Goal: Transaction & Acquisition: Purchase product/service

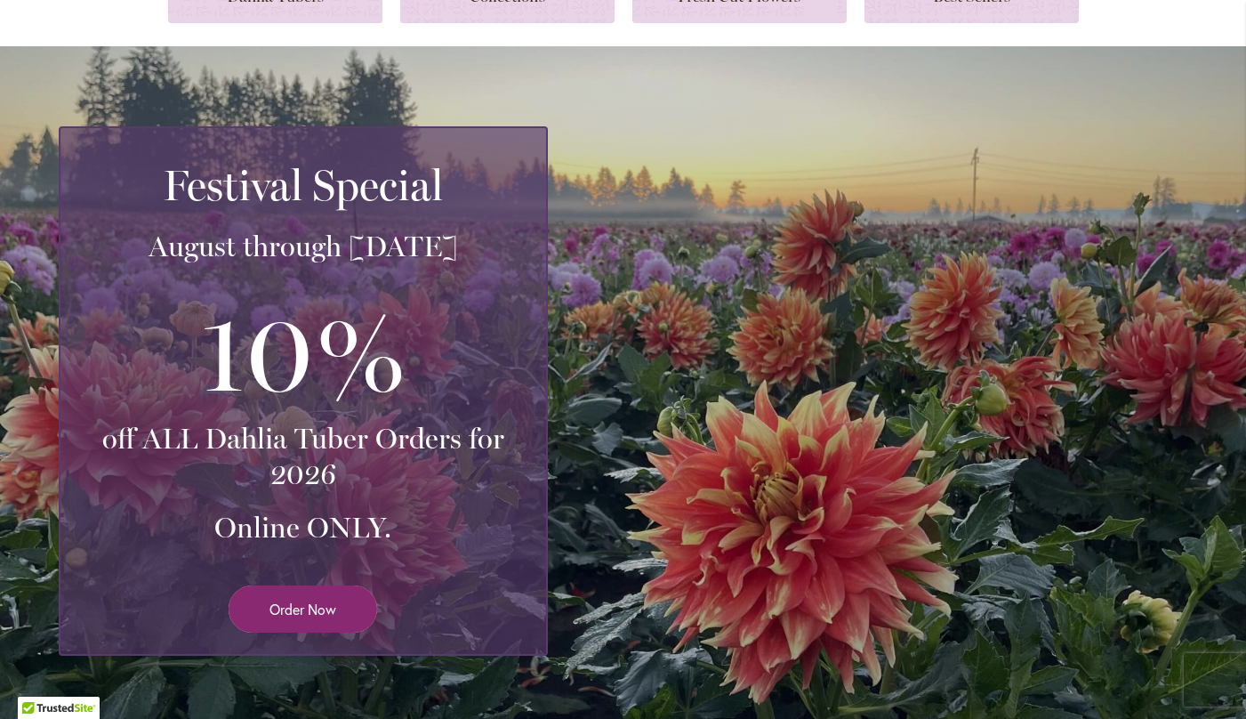
click at [317, 619] on link "Order Now" at bounding box center [303, 608] width 149 height 47
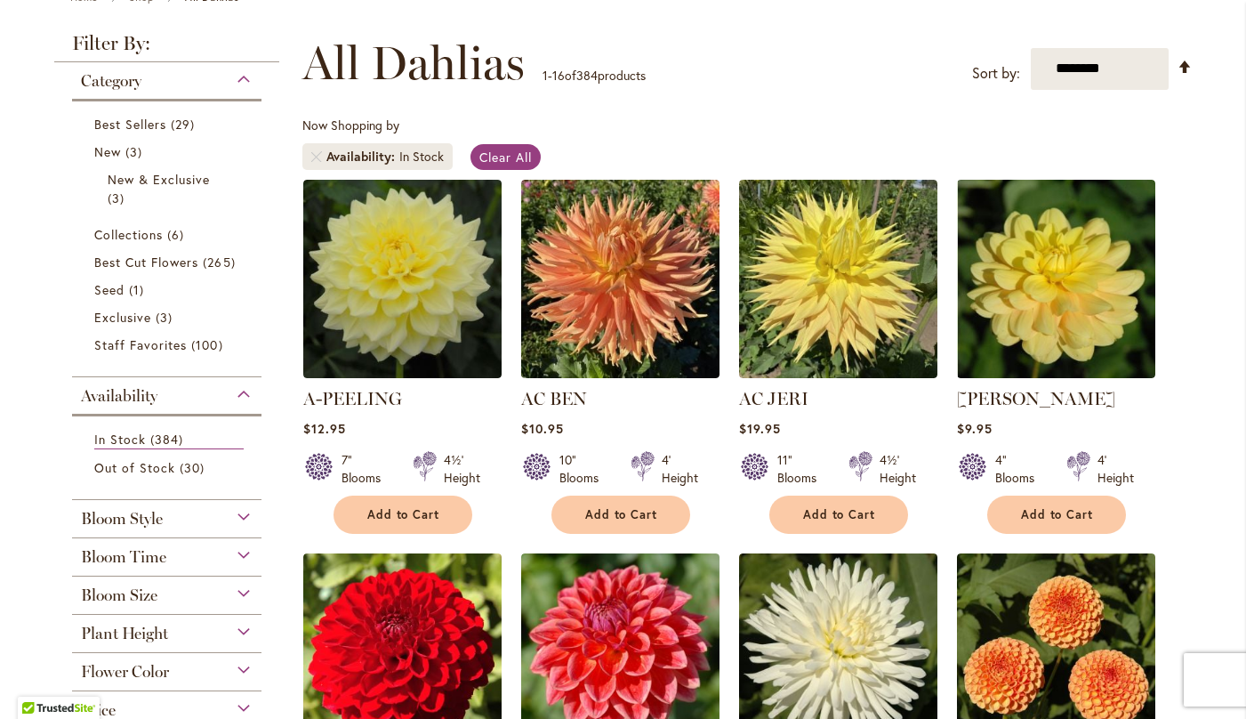
scroll to position [216, 0]
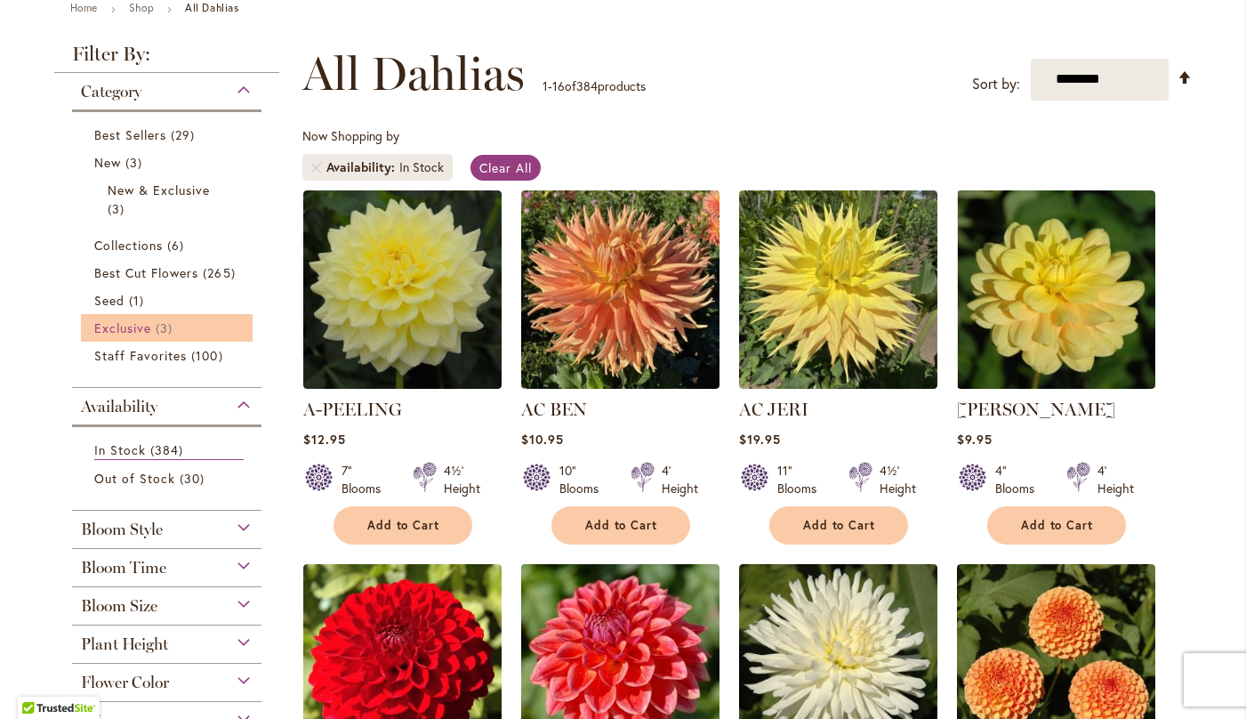
click at [146, 323] on span "Exclusive" at bounding box center [122, 327] width 57 height 17
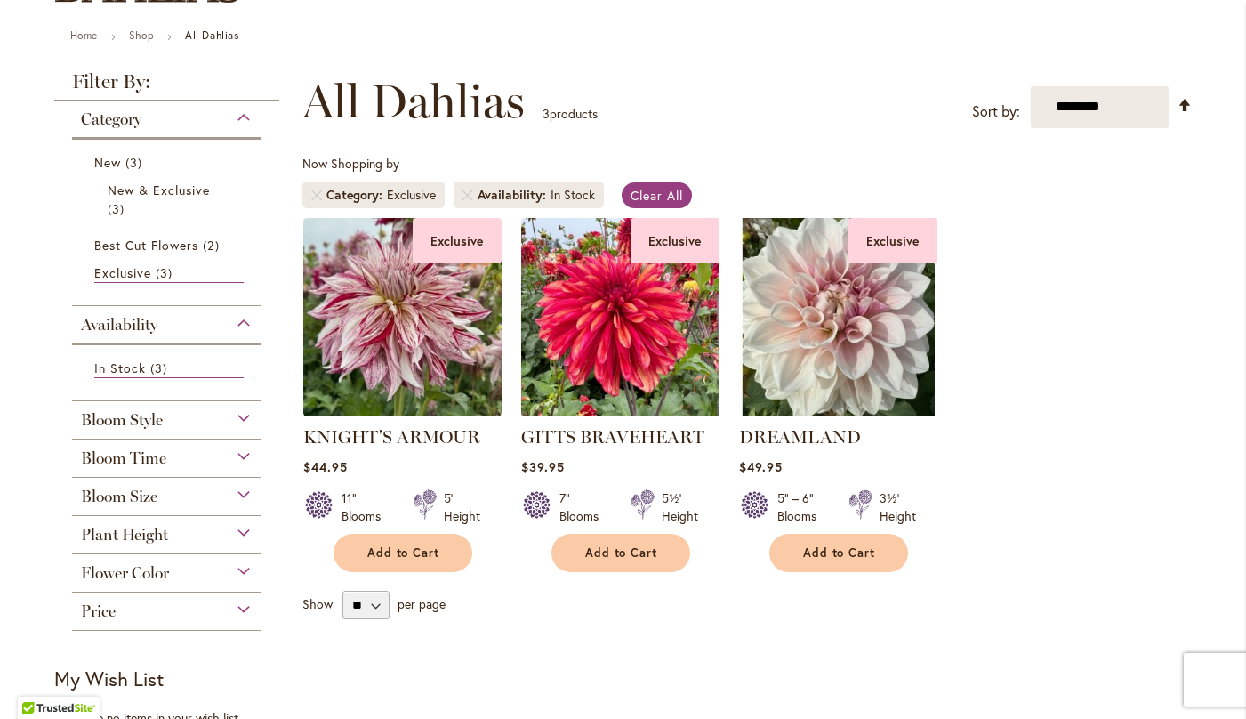
scroll to position [189, 0]
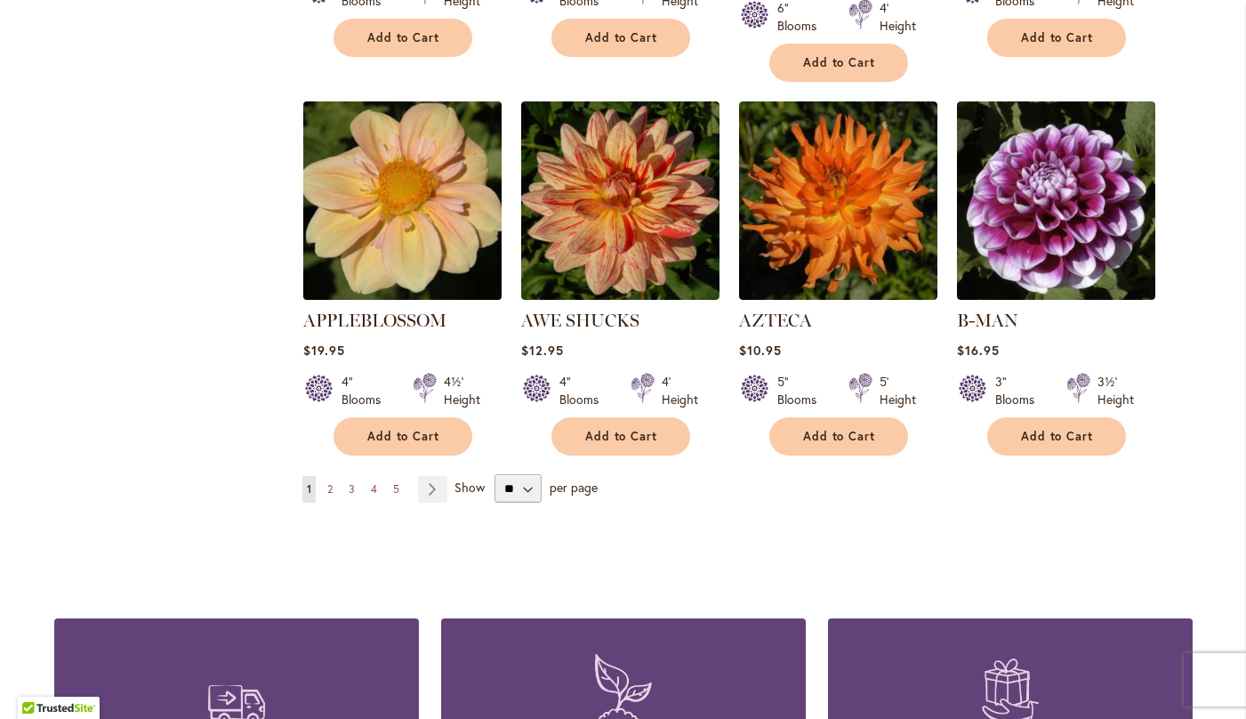
scroll to position [1465, 0]
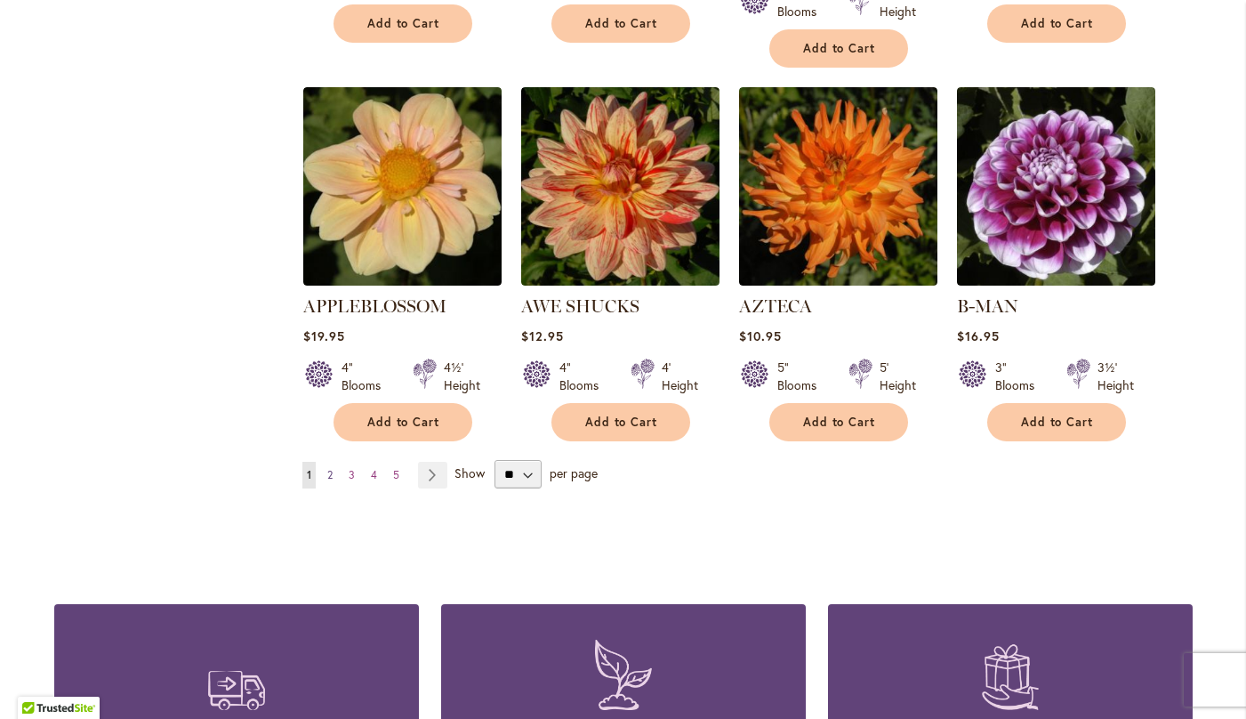
click at [330, 468] on span "2" at bounding box center [329, 474] width 5 height 13
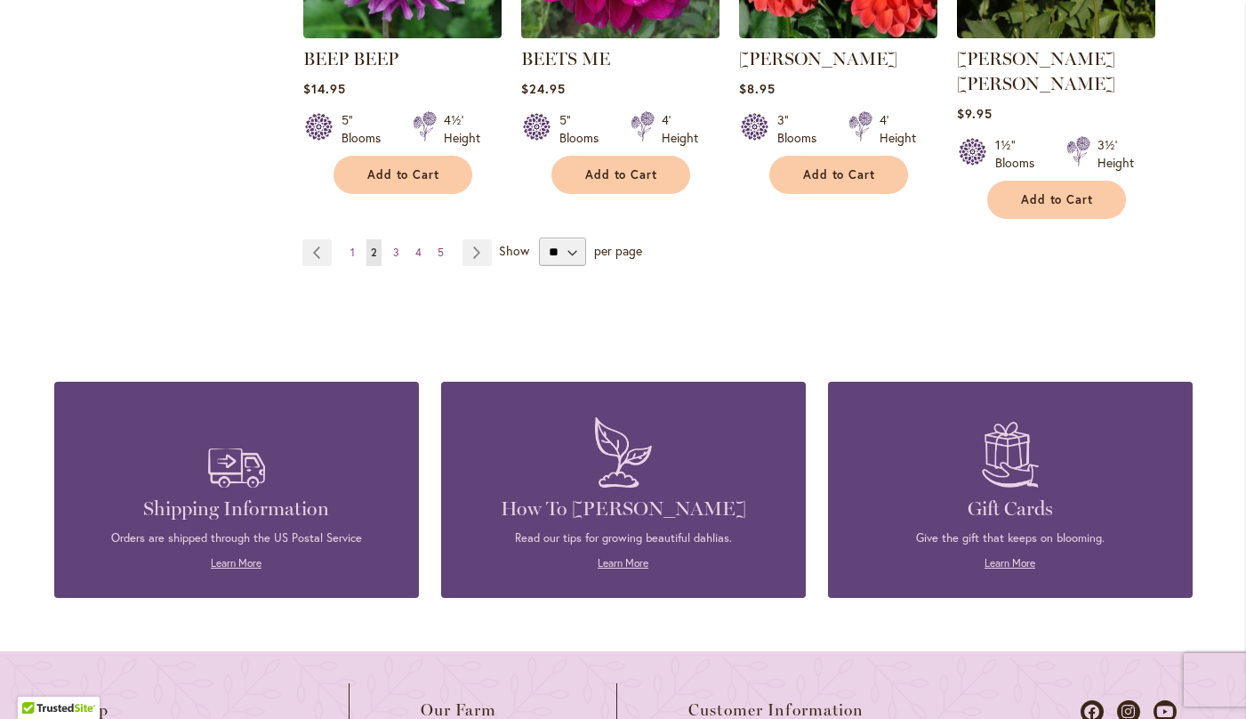
scroll to position [1692, 0]
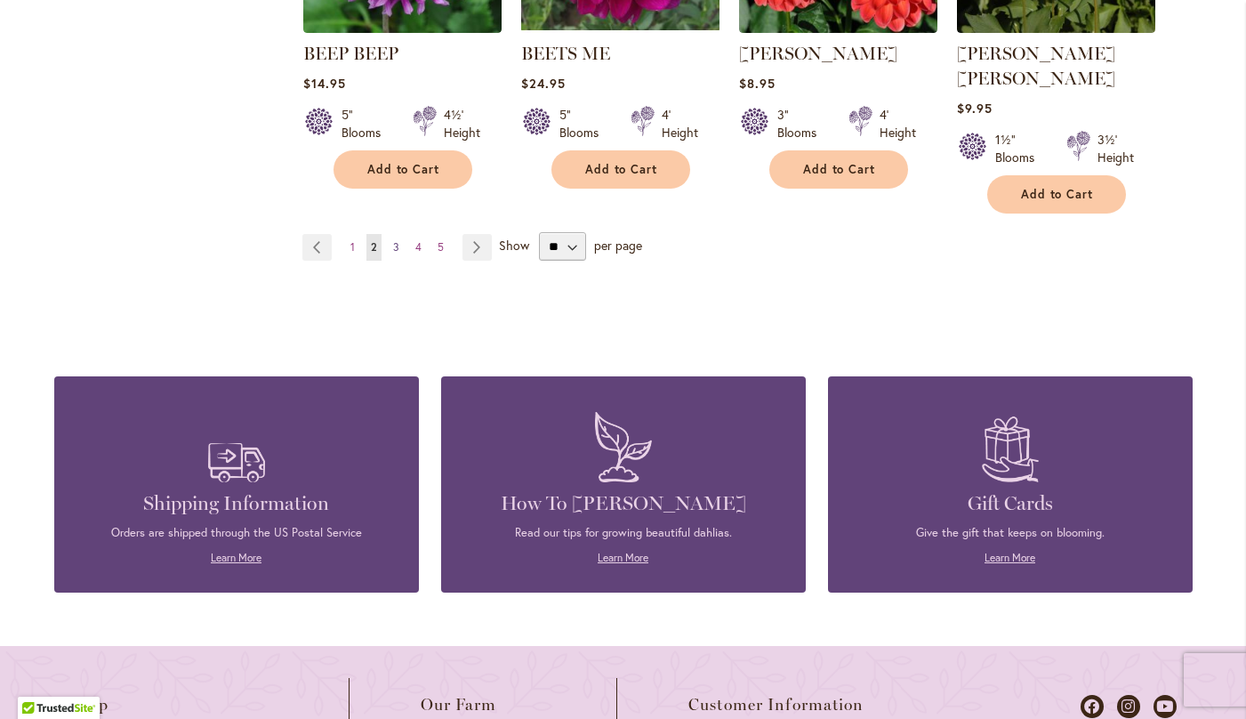
click at [396, 240] on span "3" at bounding box center [396, 246] width 6 height 13
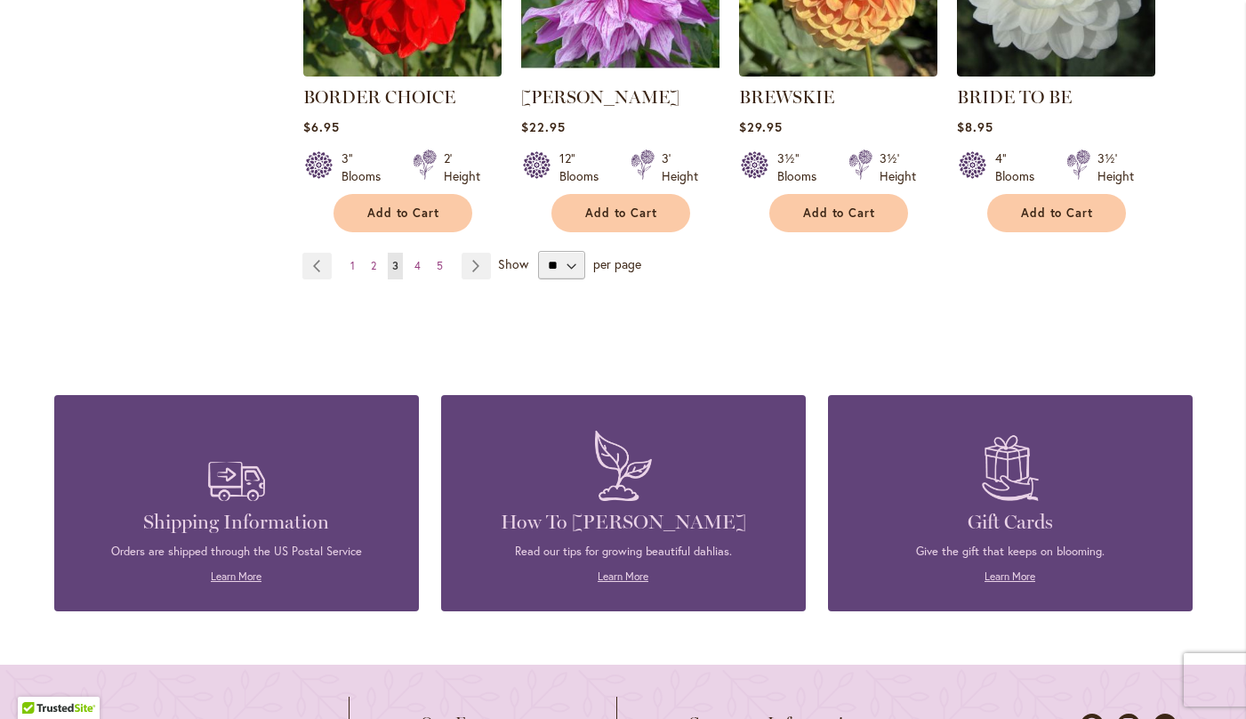
scroll to position [1659, 0]
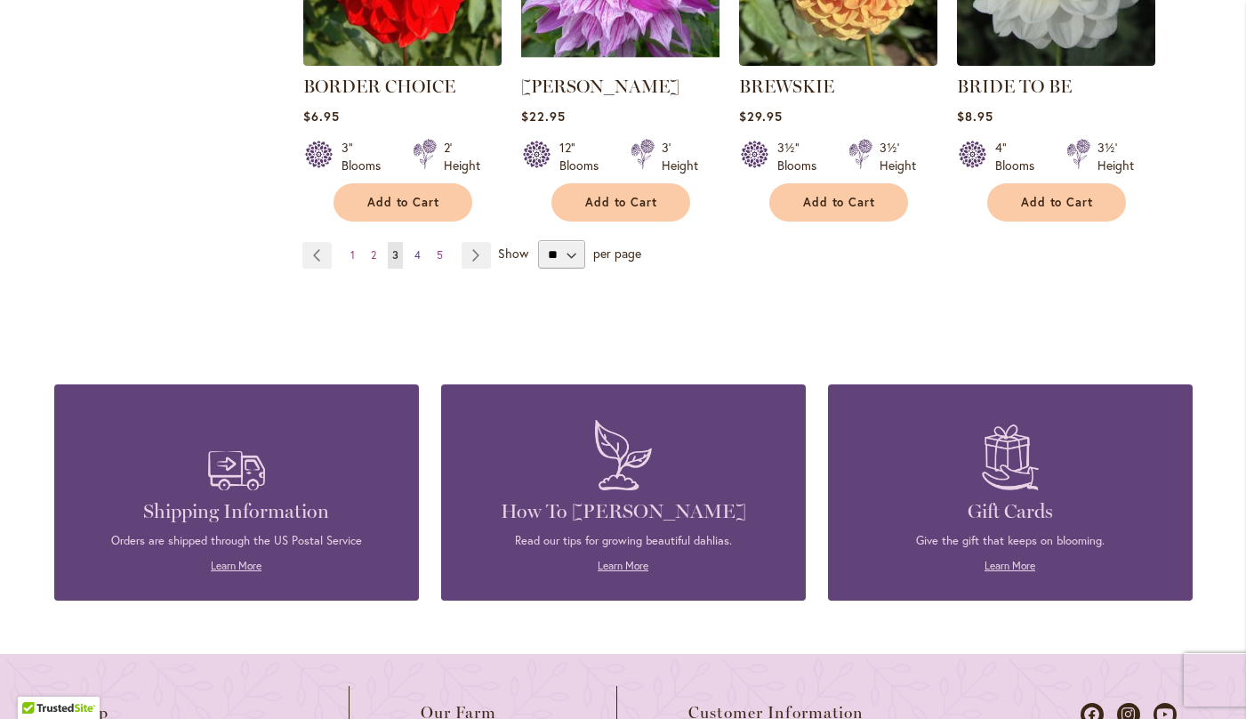
click at [414, 250] on span "4" at bounding box center [417, 254] width 6 height 13
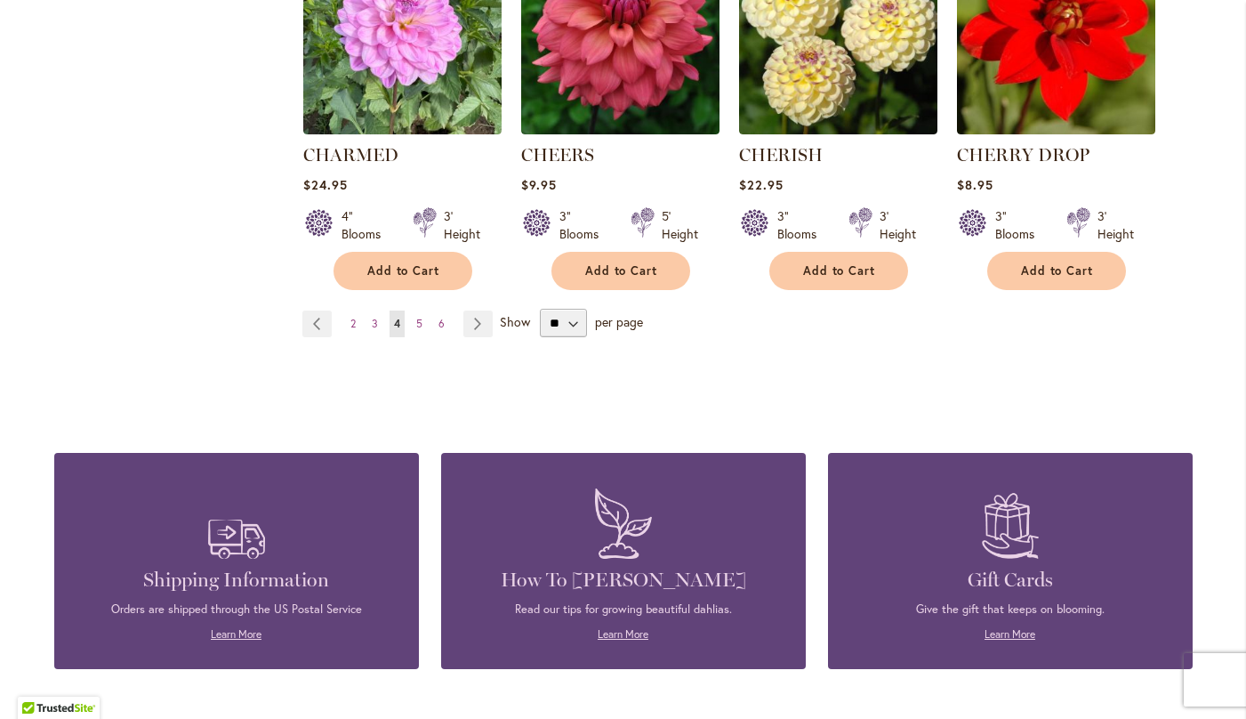
scroll to position [1621, 0]
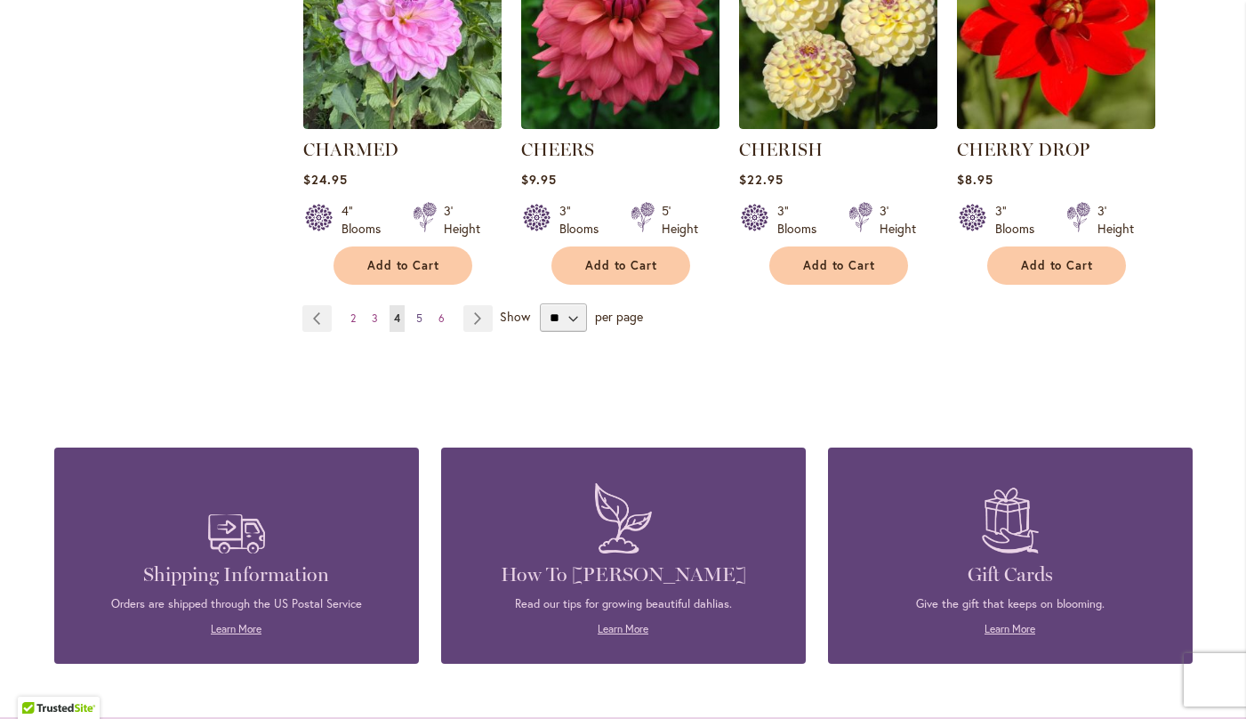
click at [414, 312] on link "Page 5" at bounding box center [419, 318] width 15 height 27
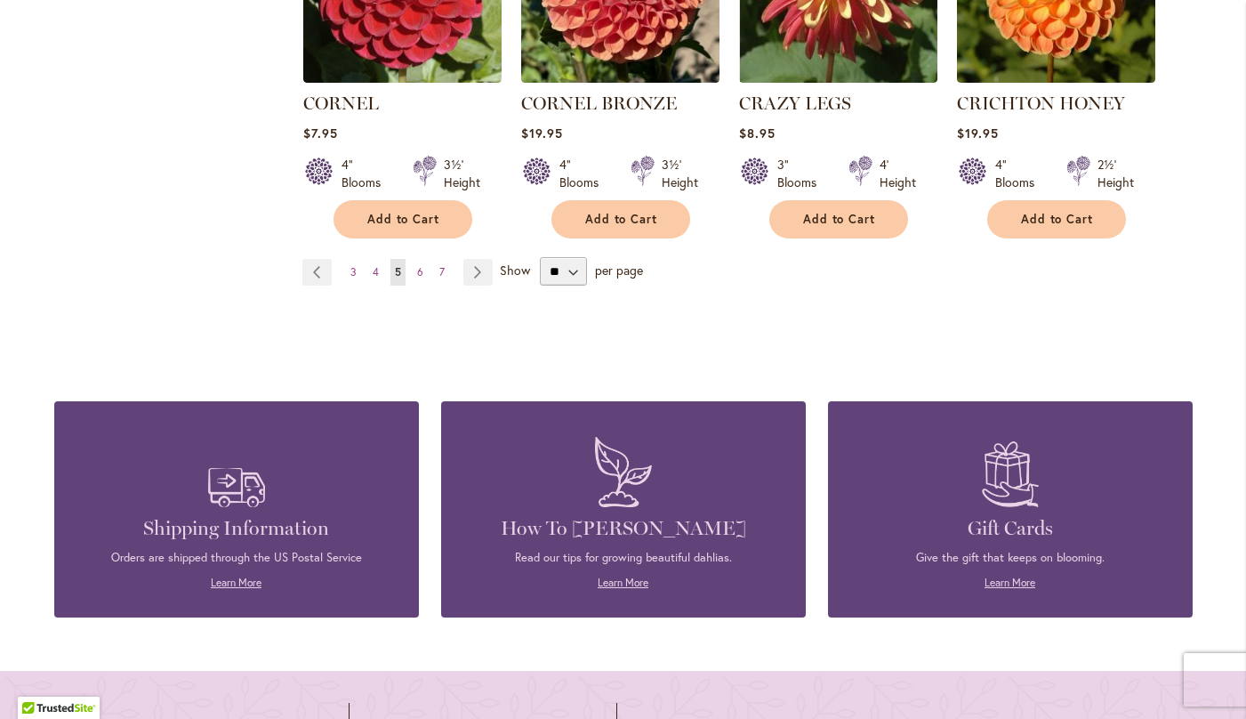
scroll to position [1695, 0]
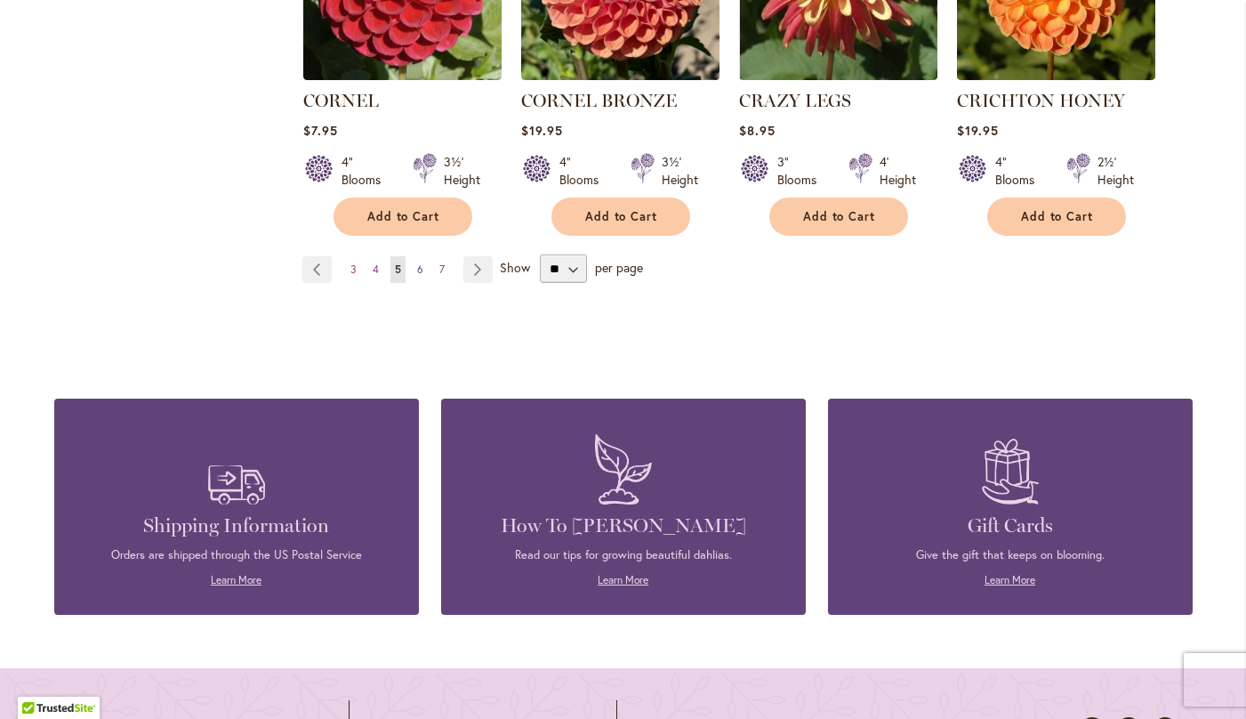
click at [421, 262] on span "6" at bounding box center [420, 268] width 6 height 13
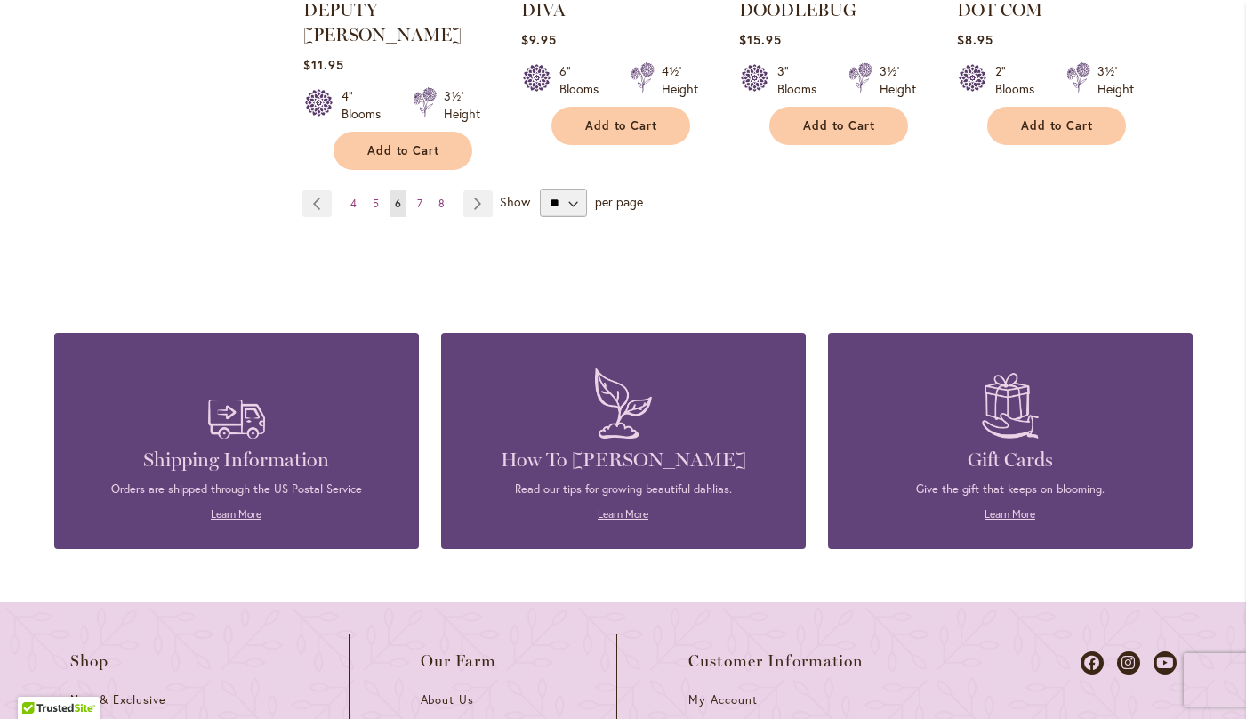
scroll to position [1788, 0]
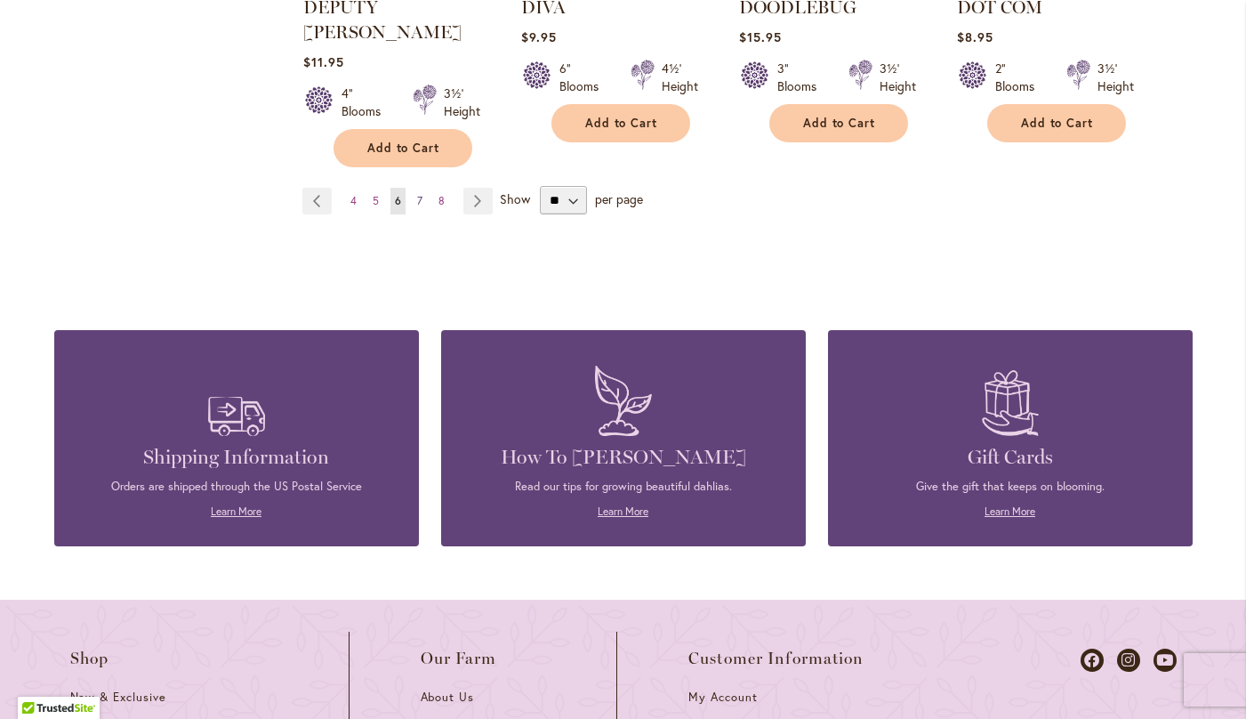
click at [417, 194] on span "7" at bounding box center [419, 200] width 5 height 13
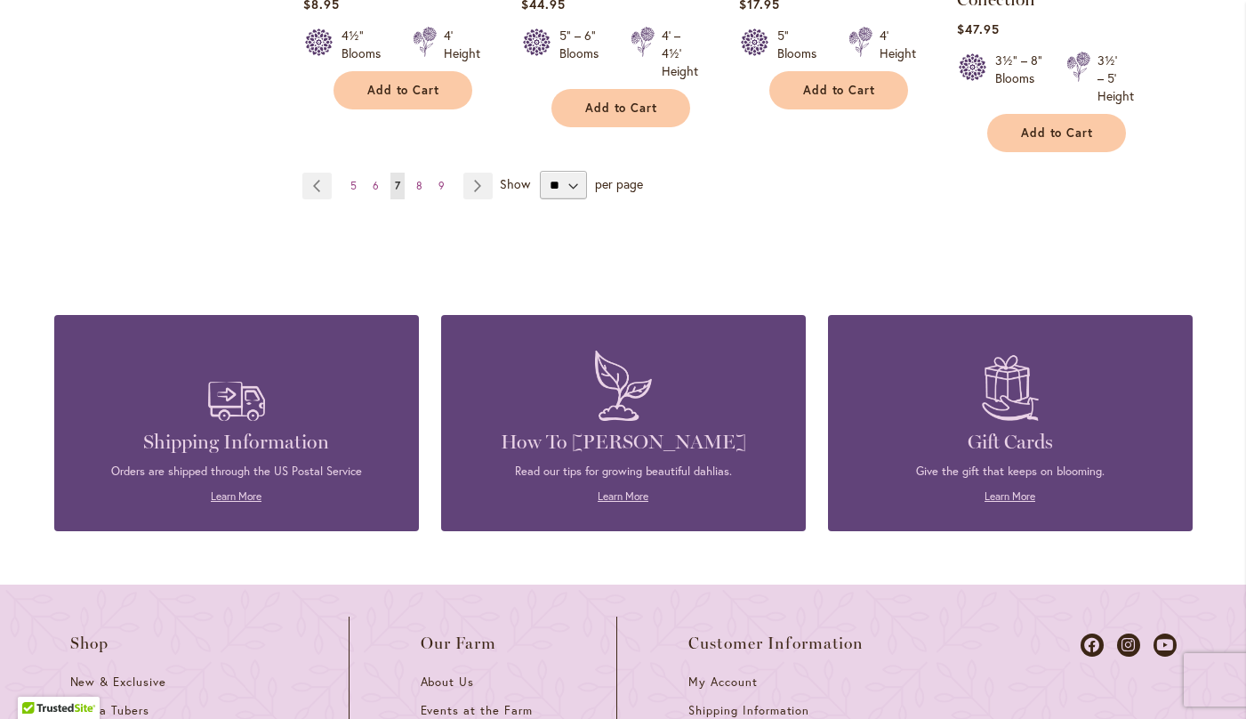
scroll to position [1711, 0]
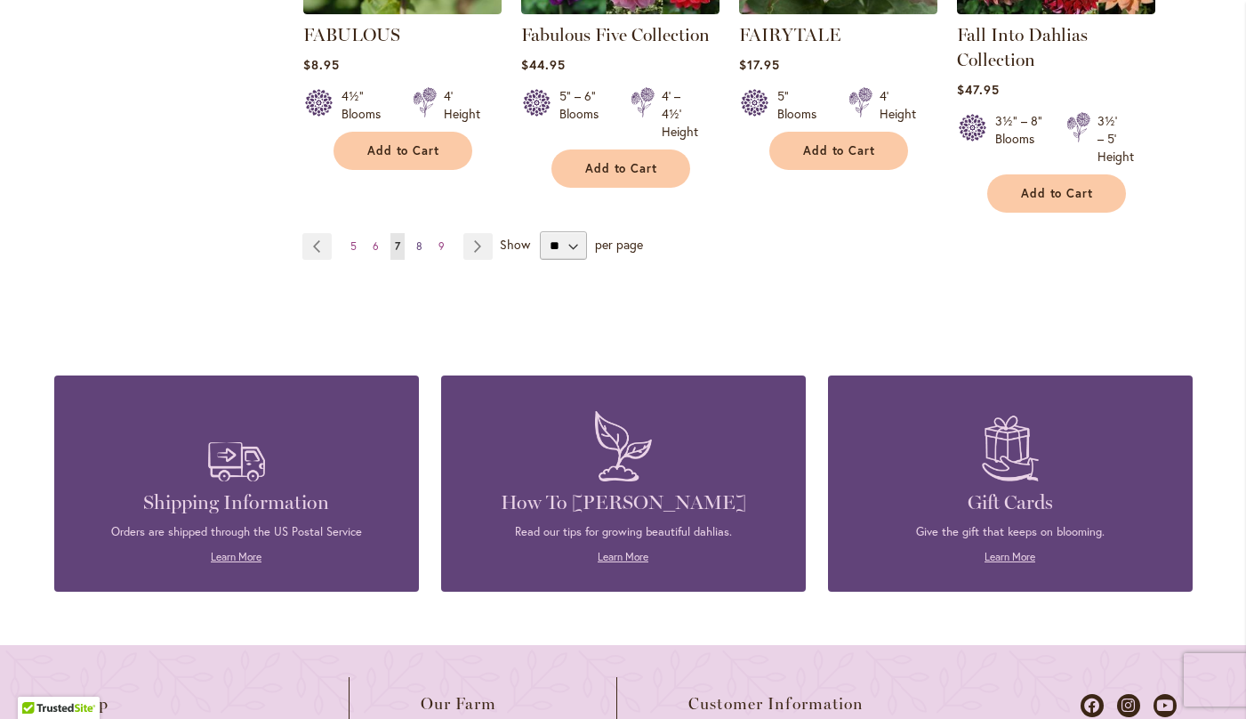
click at [417, 241] on span "8" at bounding box center [419, 245] width 6 height 13
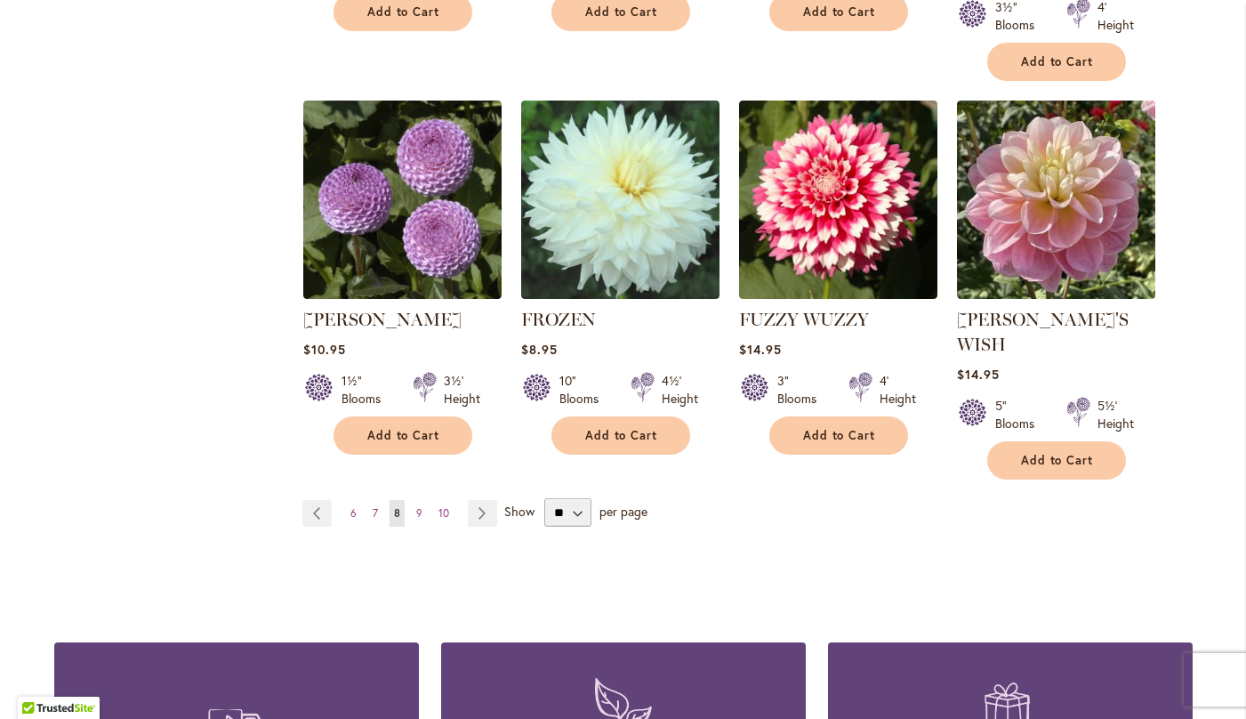
scroll to position [1507, 0]
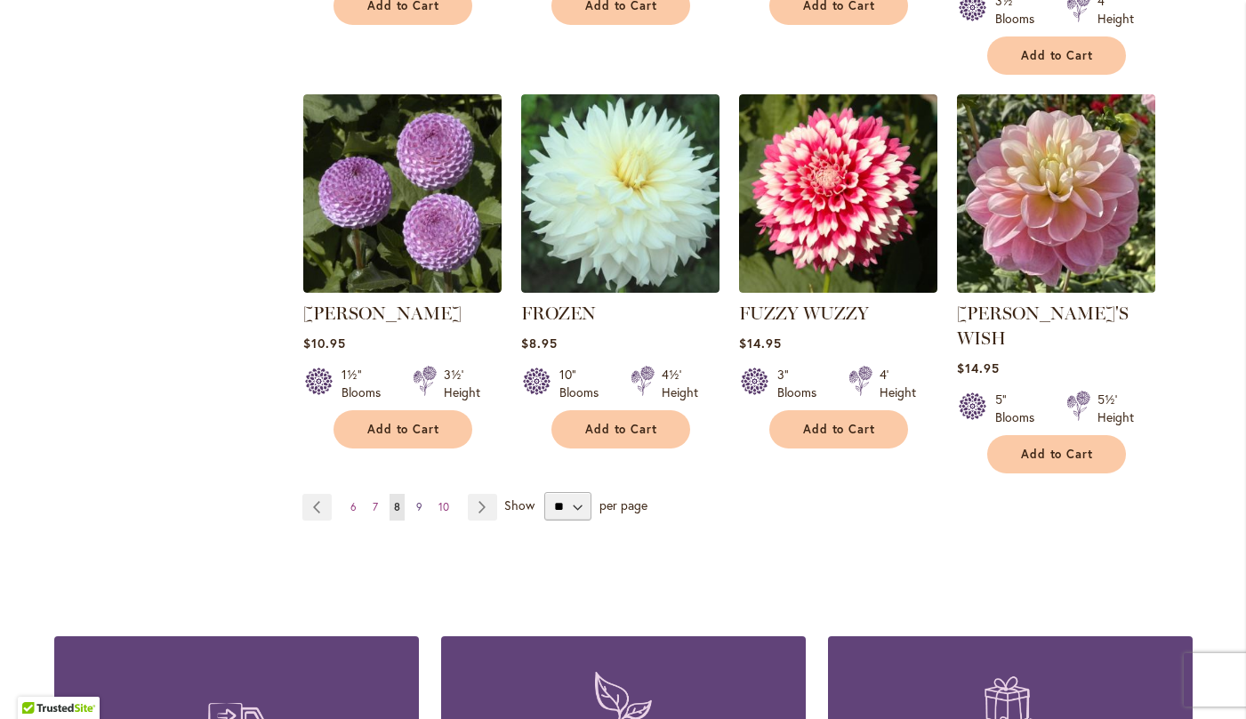
click at [416, 500] on span "9" at bounding box center [419, 506] width 6 height 13
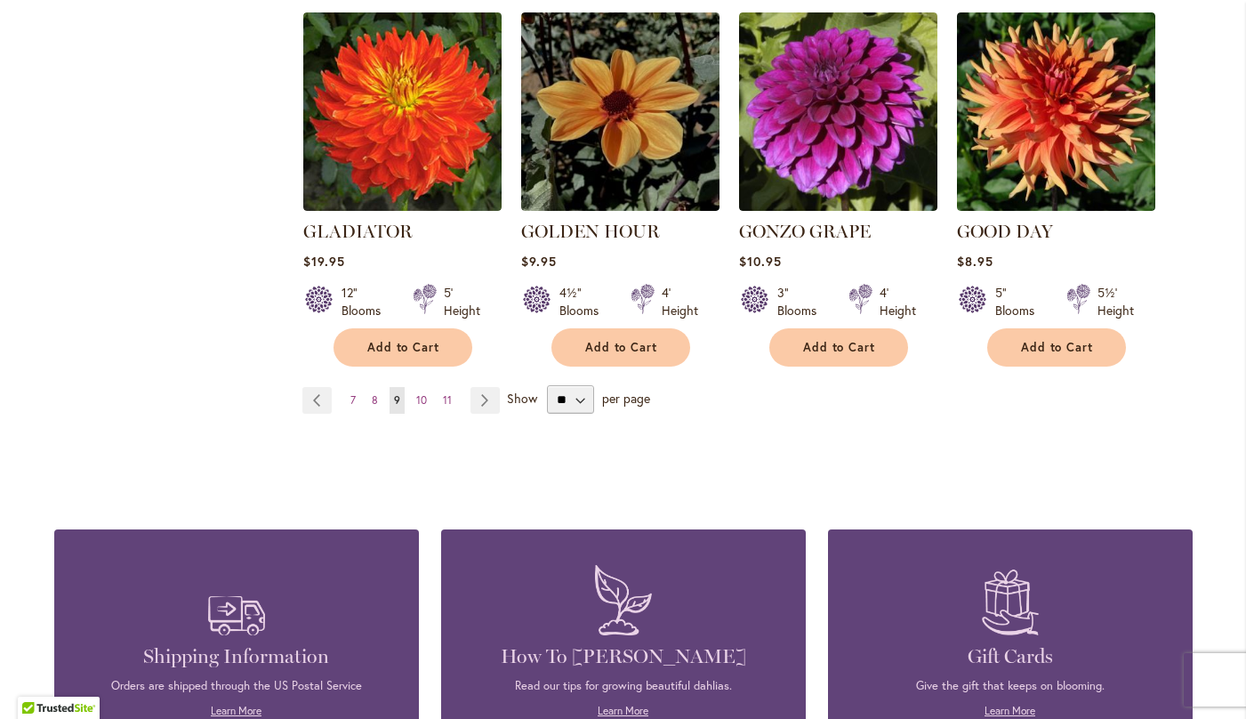
scroll to position [1568, 0]
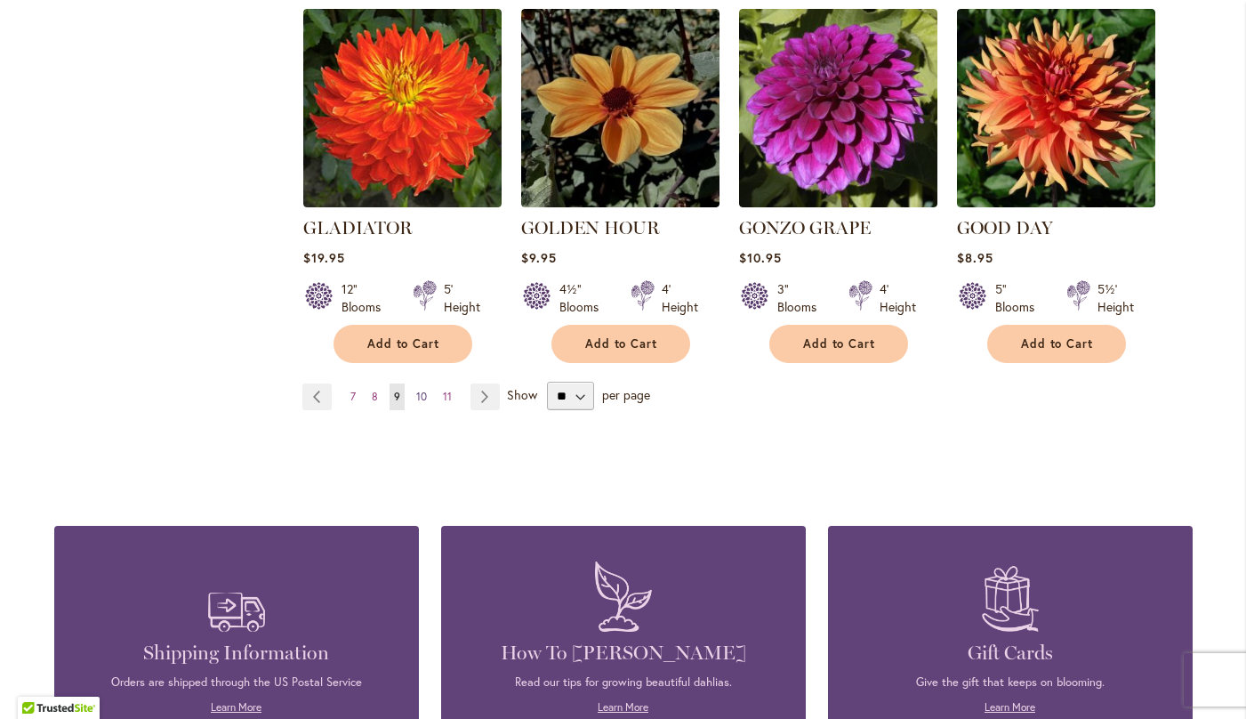
click at [416, 390] on span "10" at bounding box center [421, 396] width 11 height 13
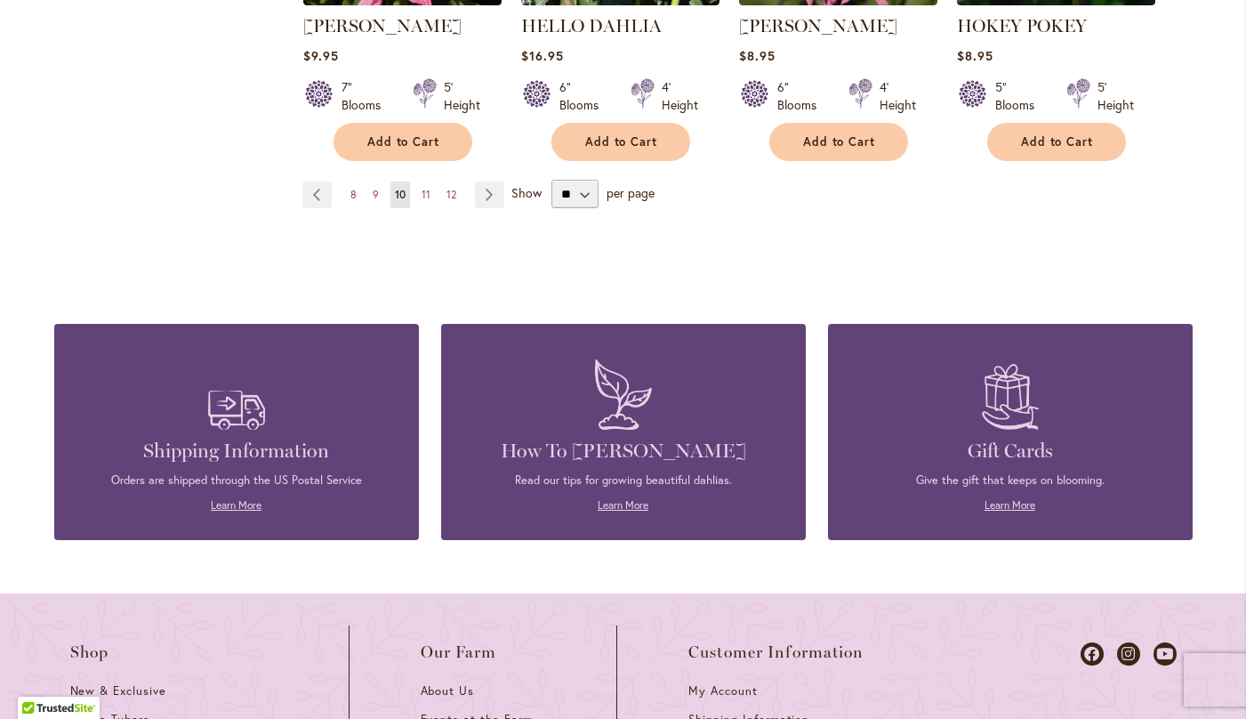
scroll to position [1794, 0]
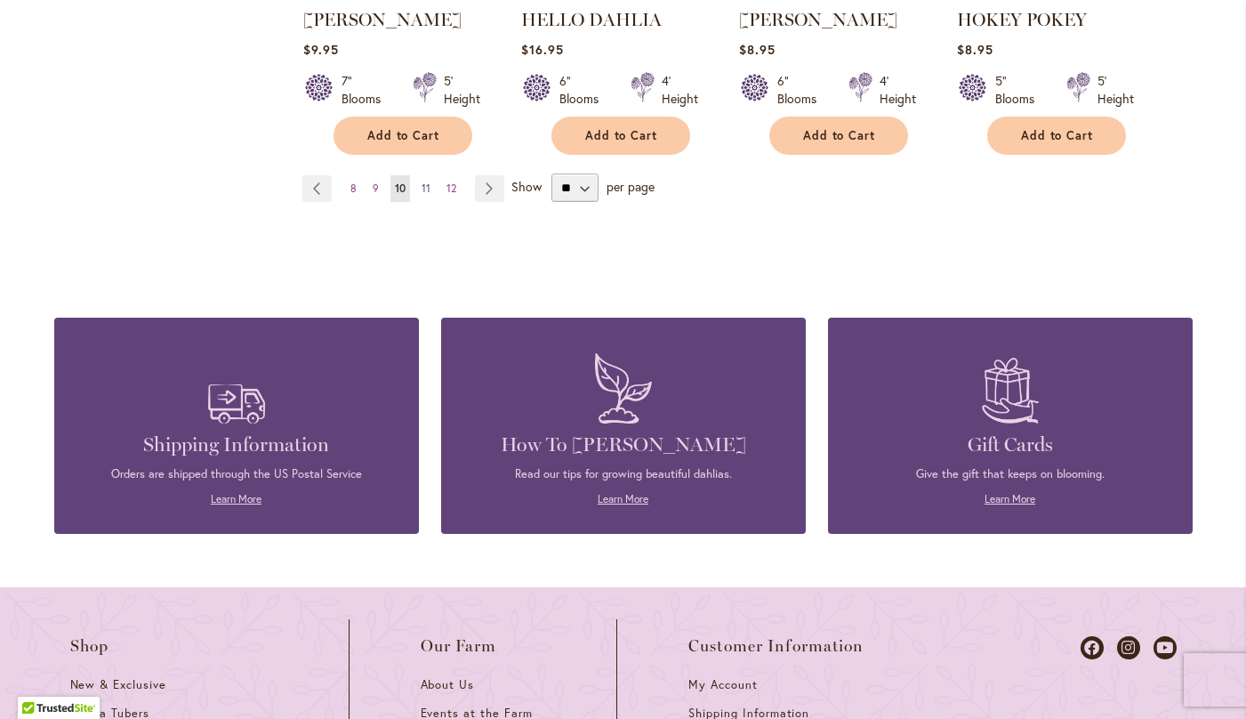
click at [422, 181] on span "11" at bounding box center [426, 187] width 9 height 13
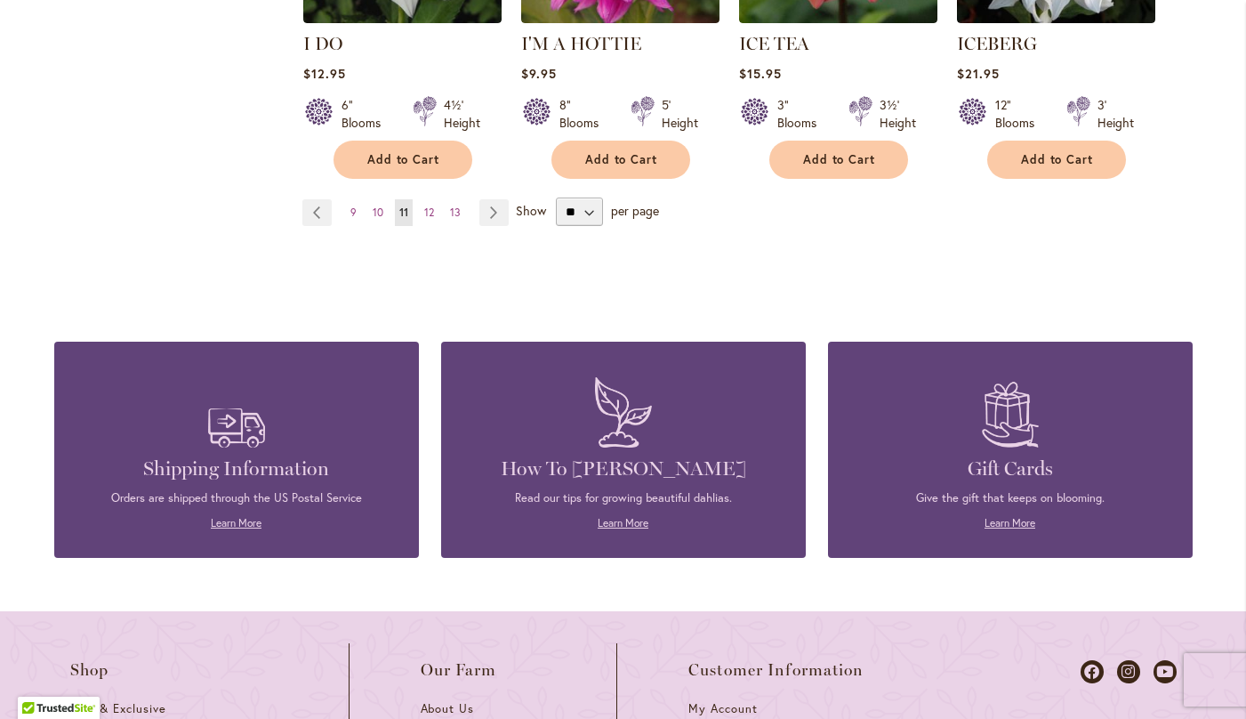
scroll to position [1766, 0]
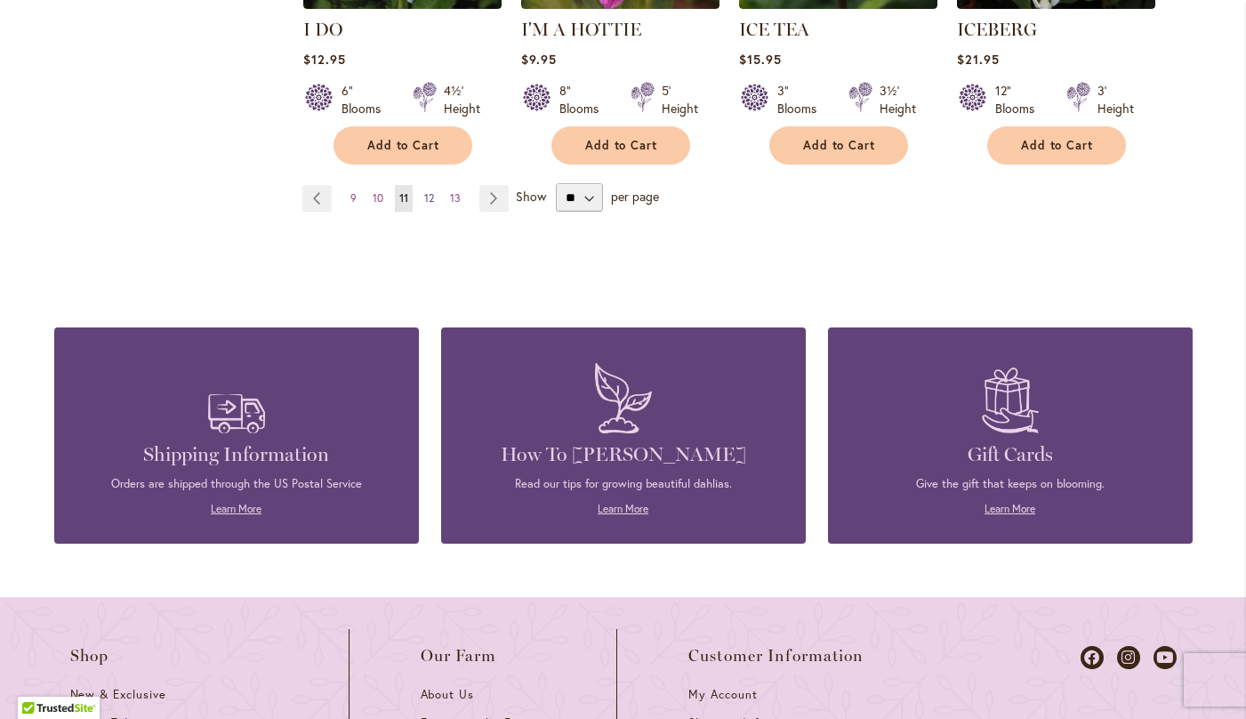
click at [431, 191] on span "12" at bounding box center [429, 197] width 10 height 13
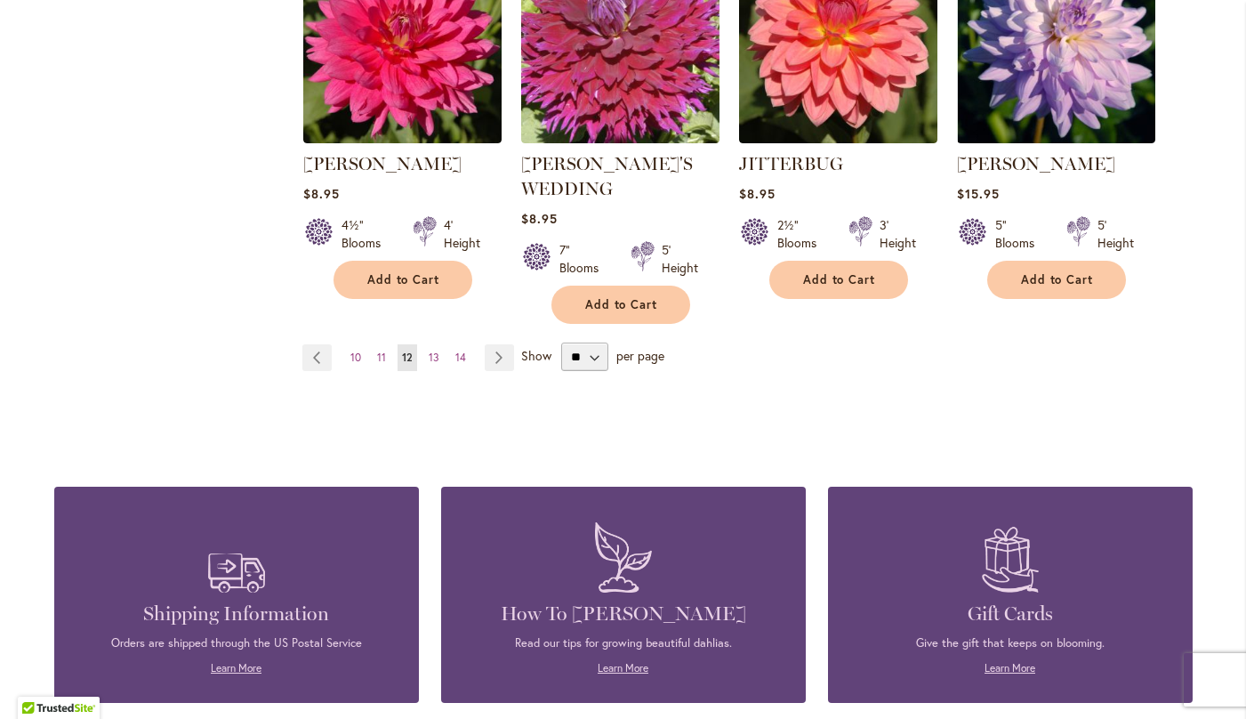
scroll to position [1634, 0]
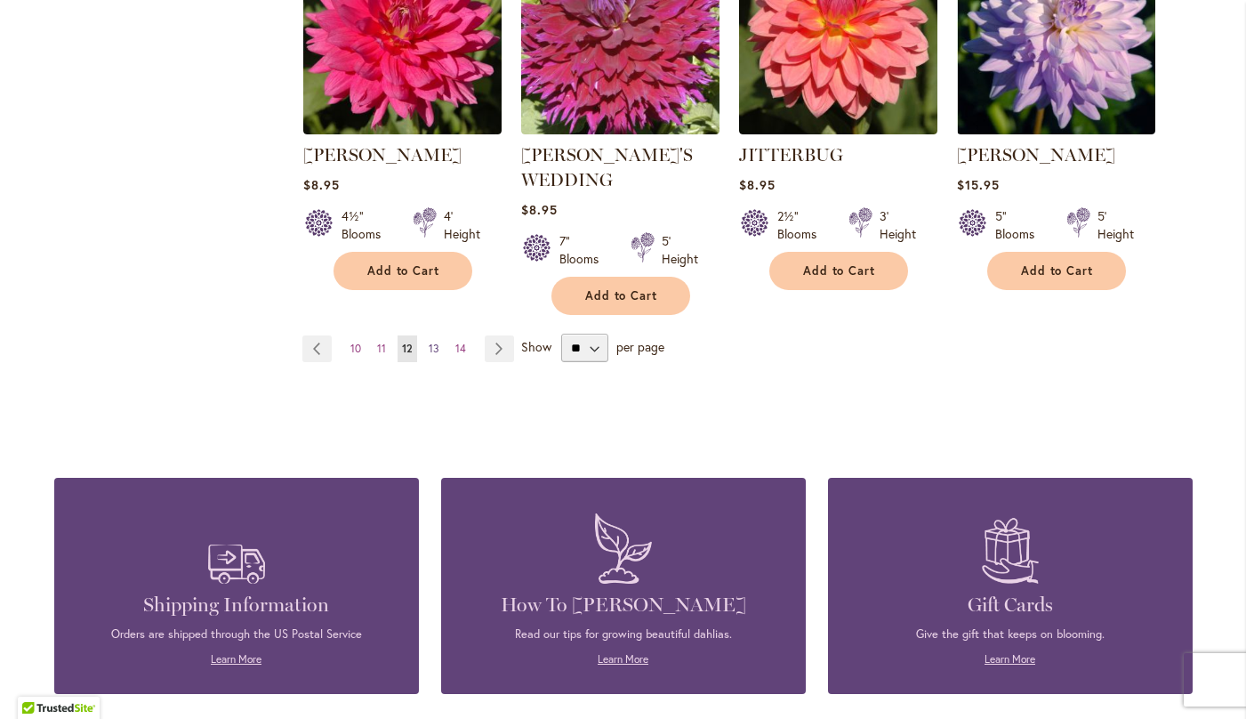
click at [434, 341] on span "13" at bounding box center [434, 347] width 11 height 13
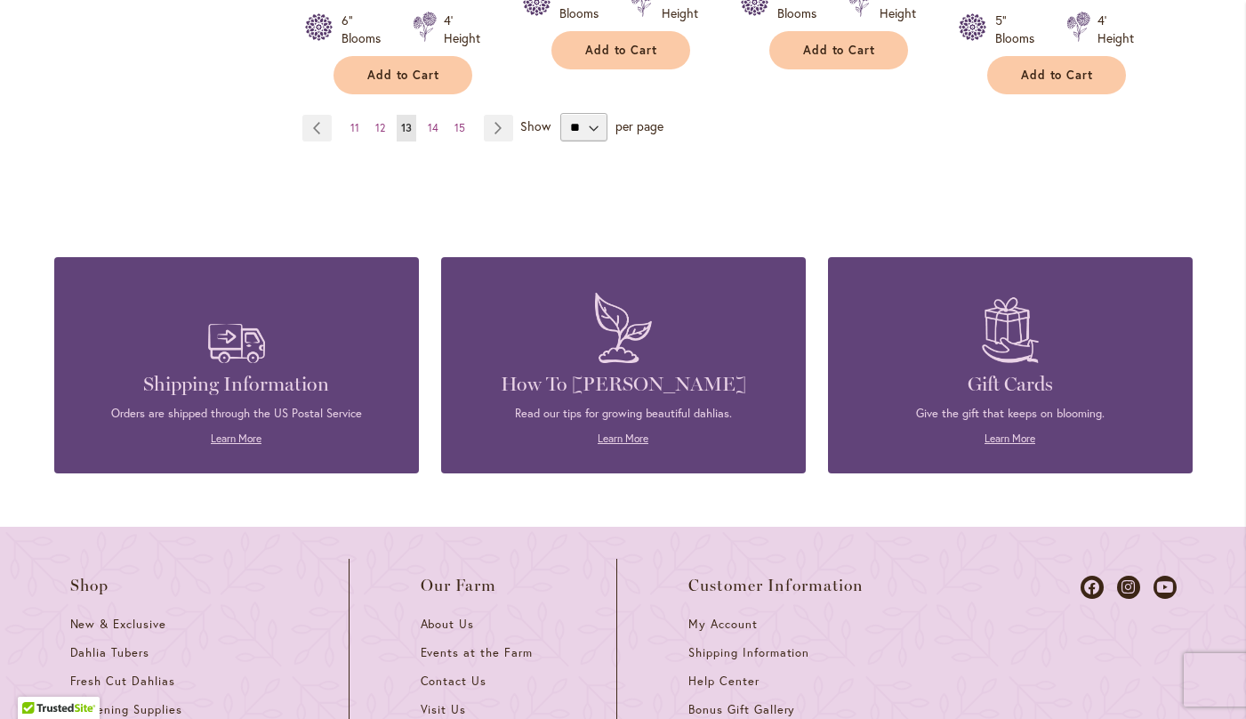
scroll to position [1794, 0]
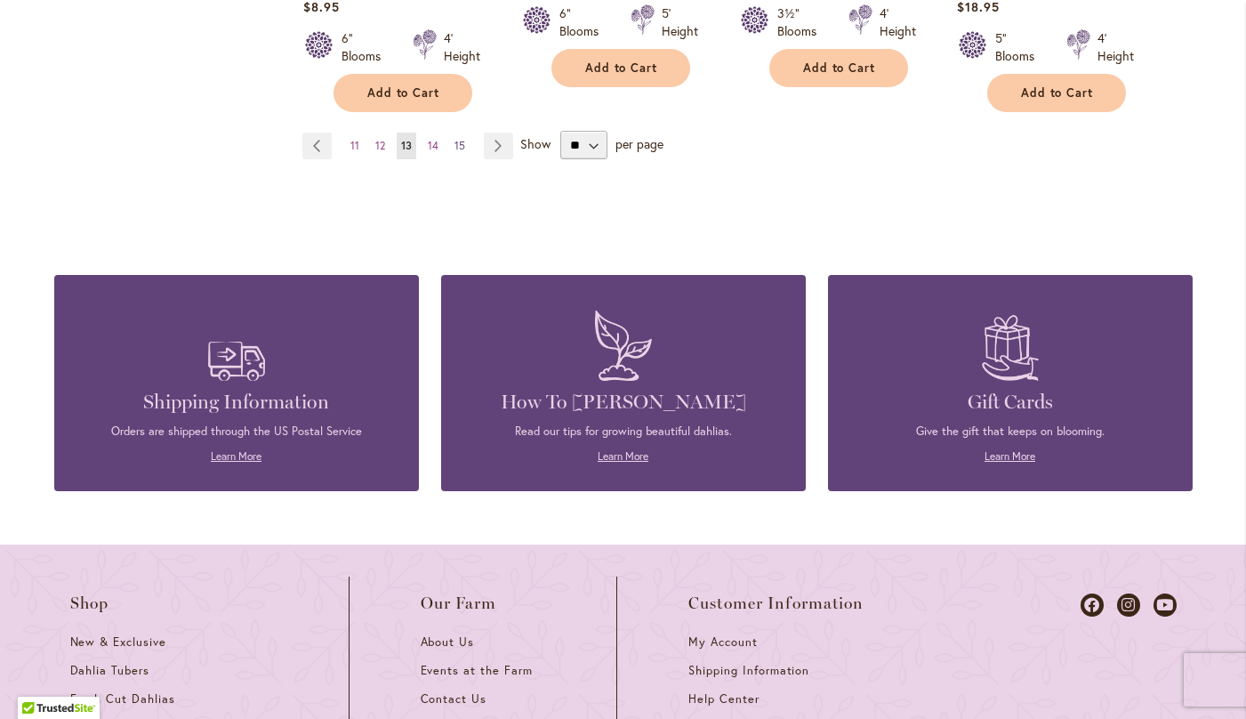
click at [461, 139] on span "15" at bounding box center [459, 145] width 11 height 13
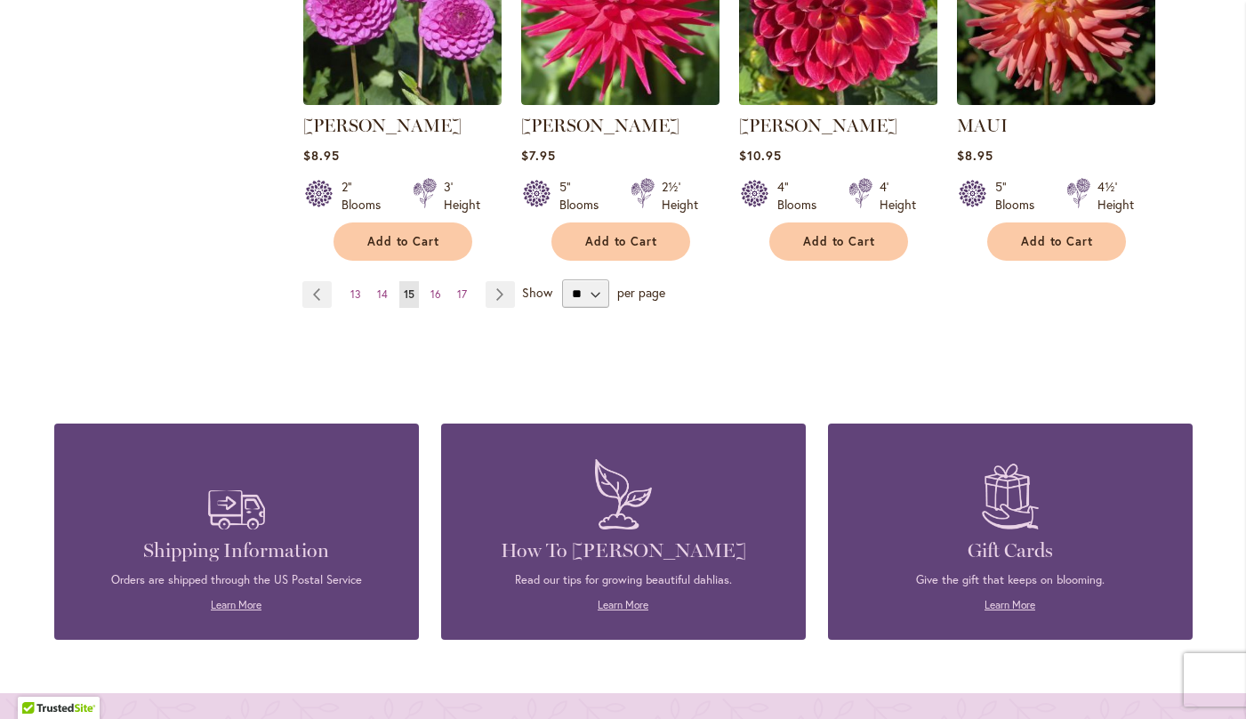
scroll to position [1660, 0]
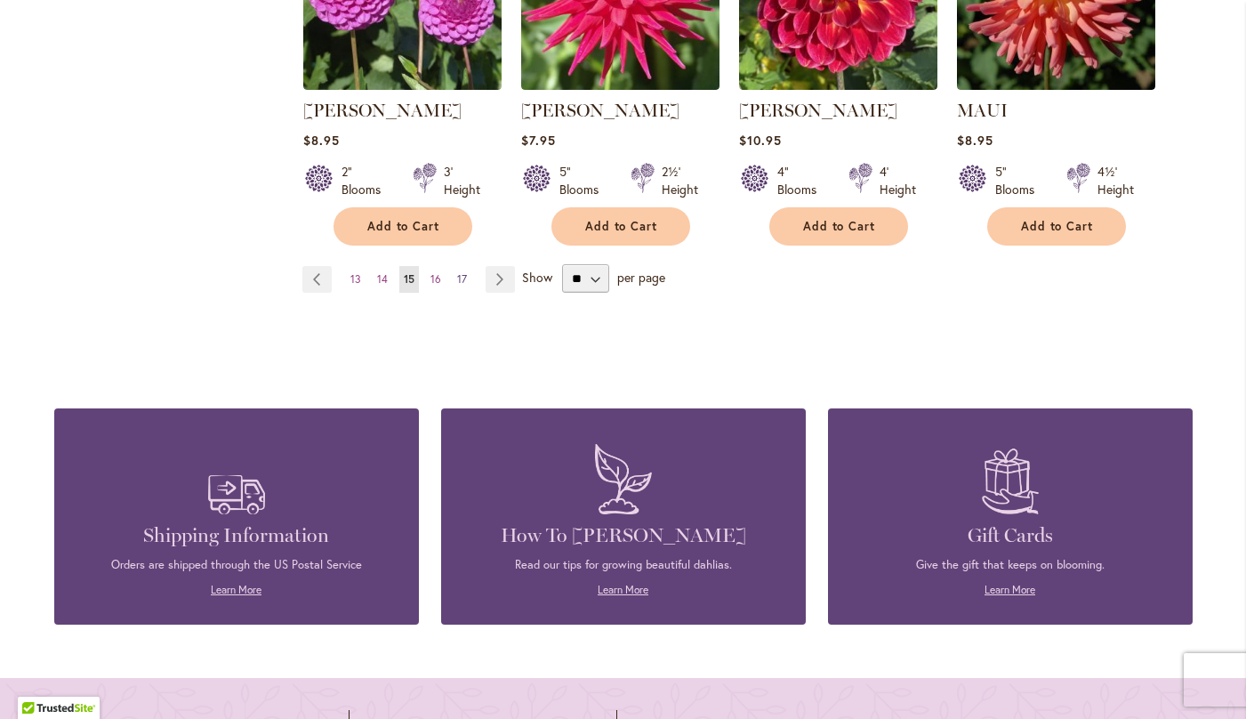
click at [462, 274] on span "17" at bounding box center [462, 278] width 10 height 13
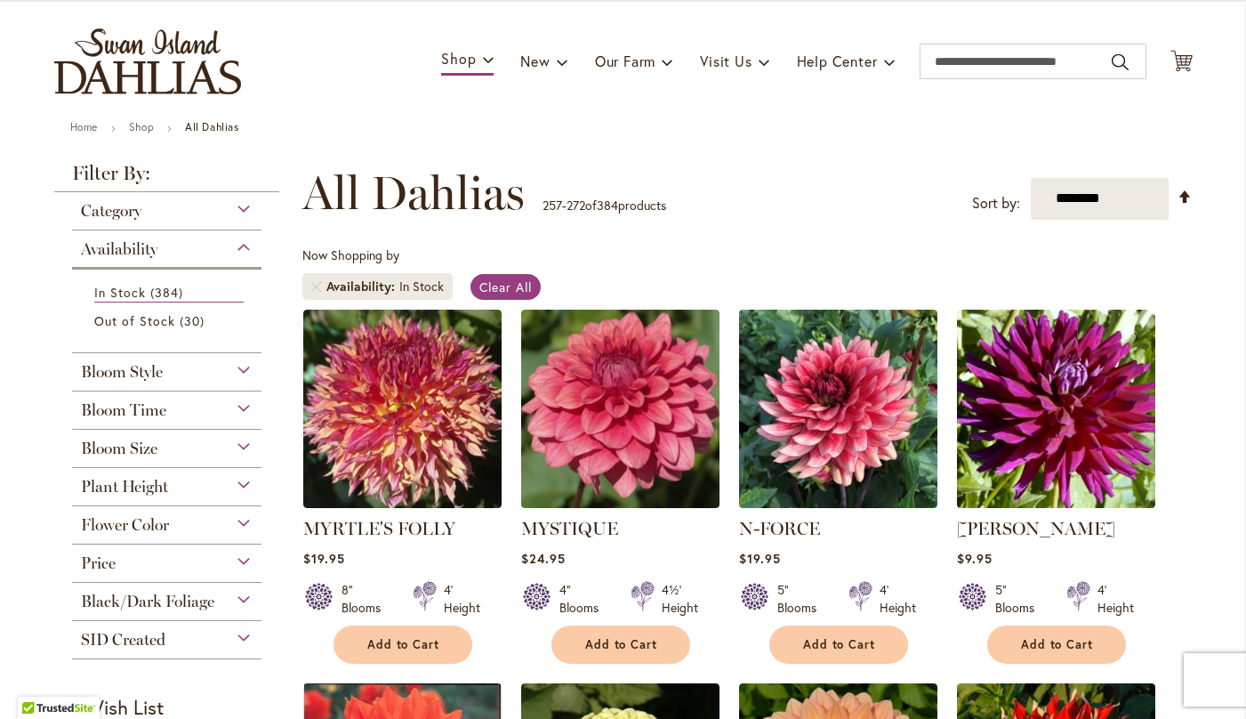
scroll to position [105, 0]
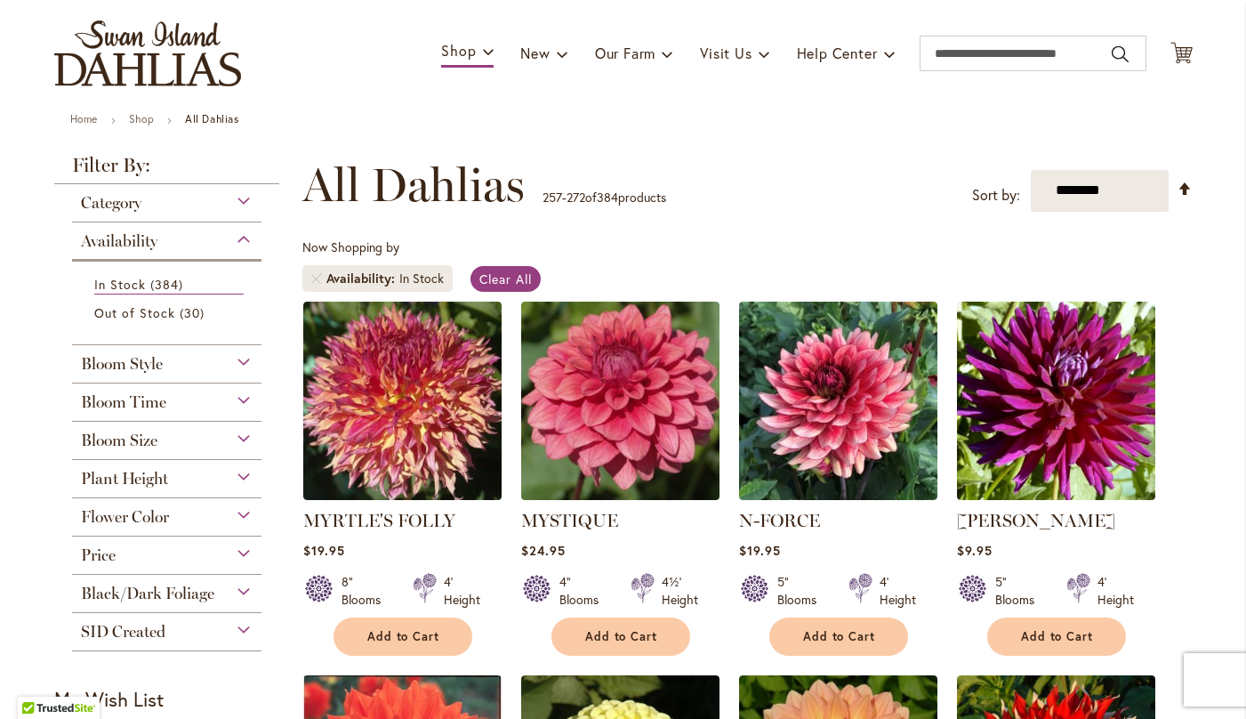
click at [124, 204] on span "Category" at bounding box center [111, 203] width 60 height 20
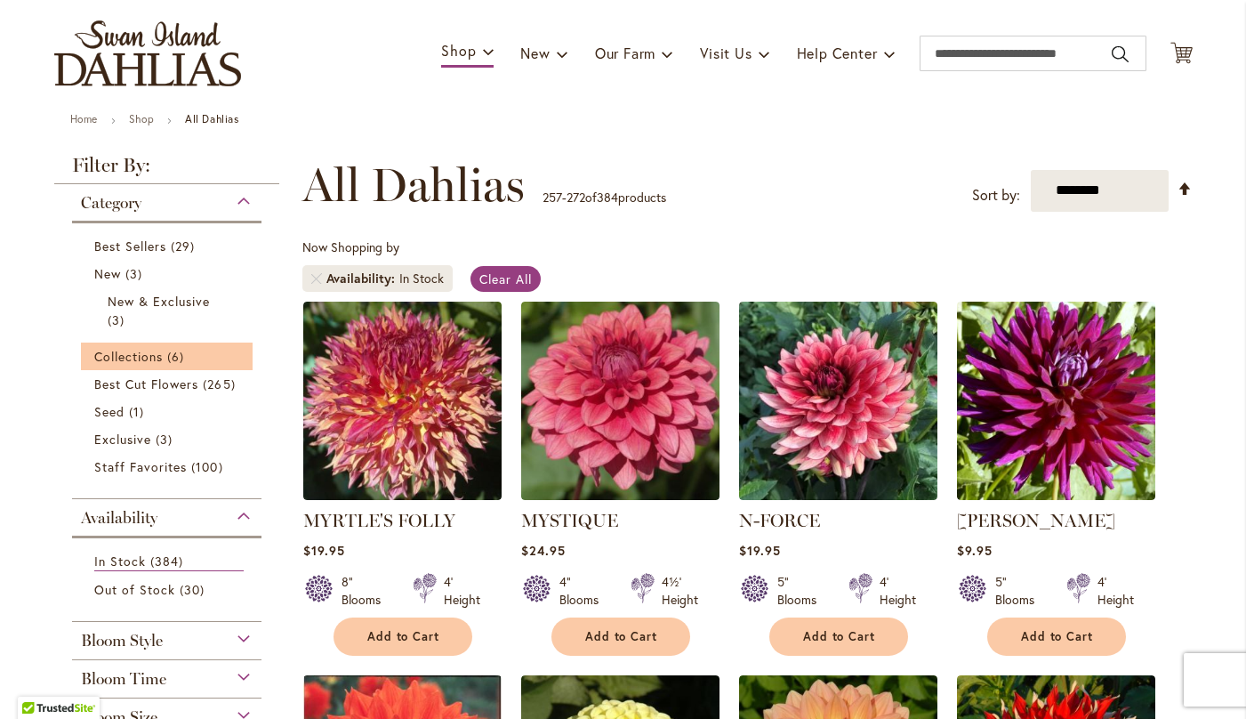
click at [148, 343] on li "Collections 6 items" at bounding box center [167, 356] width 173 height 28
